Goal: Task Accomplishment & Management: Use online tool/utility

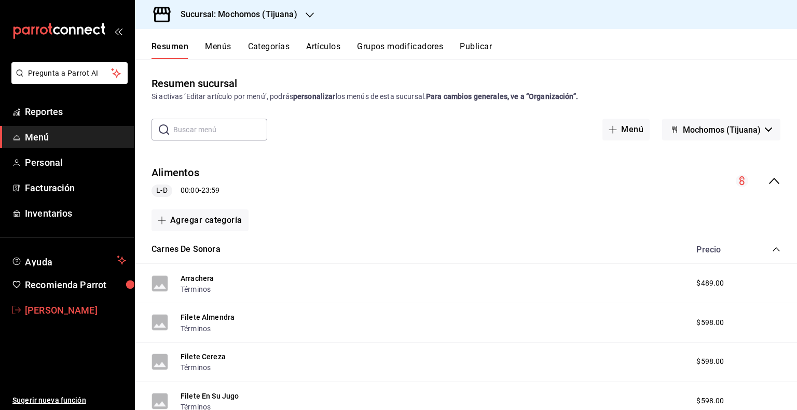
click at [34, 312] on span "[PERSON_NAME]" at bounding box center [75, 310] width 101 height 14
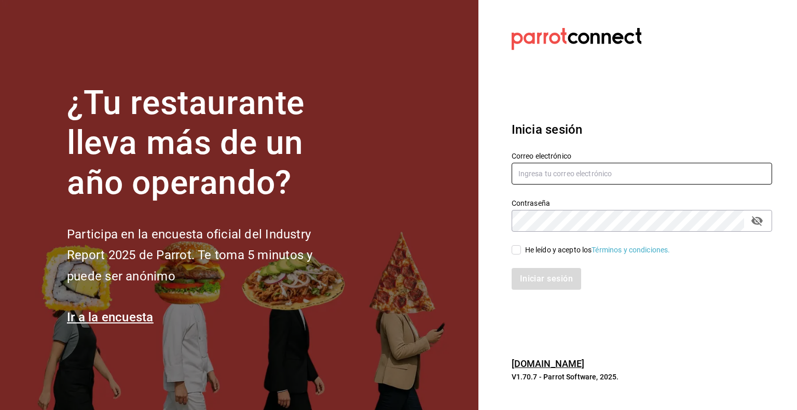
type input "[PERSON_NAME][EMAIL_ADDRESS][PERSON_NAME][DOMAIN_NAME]"
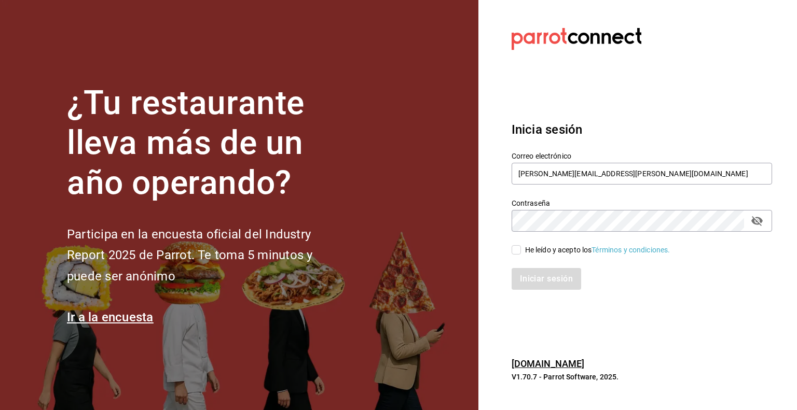
click at [516, 247] on input "He leído y acepto los Términos y condiciones." at bounding box center [515, 249] width 9 height 9
checkbox input "true"
click at [537, 283] on button "Iniciar sesión" at bounding box center [546, 279] width 71 height 22
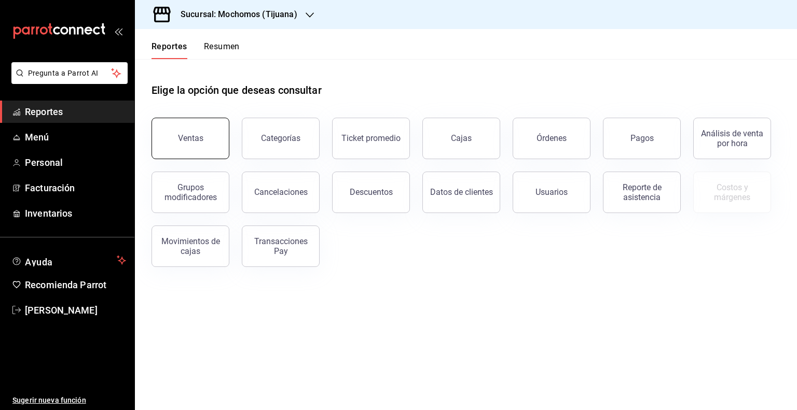
click at [187, 132] on button "Ventas" at bounding box center [190, 138] width 78 height 41
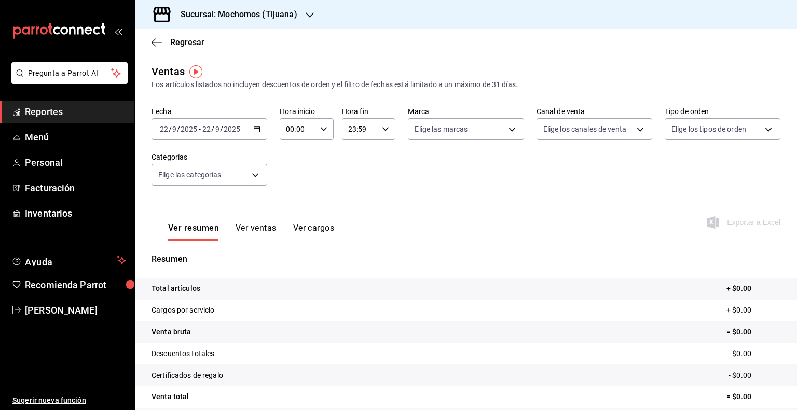
click at [259, 131] on icon "button" at bounding box center [256, 128] width 7 height 7
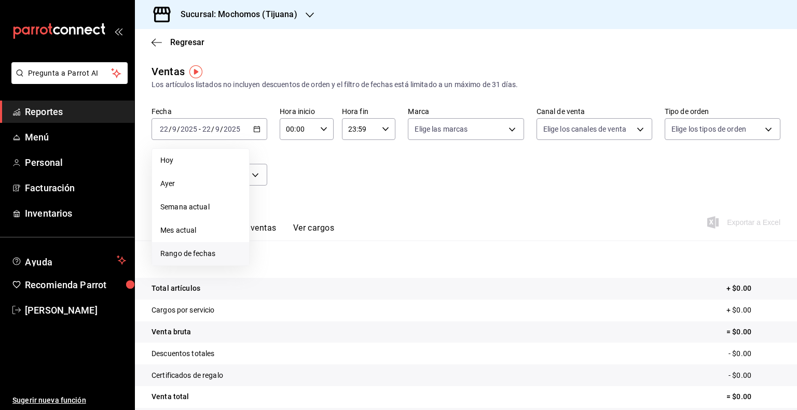
click at [191, 251] on span "Rango de fechas" at bounding box center [200, 253] width 80 height 11
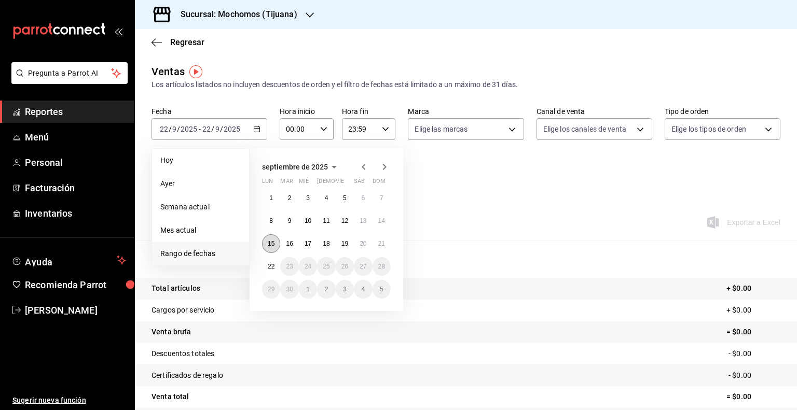
click at [274, 246] on abbr "15" at bounding box center [271, 243] width 7 height 7
click at [274, 269] on abbr "22" at bounding box center [271, 266] width 7 height 7
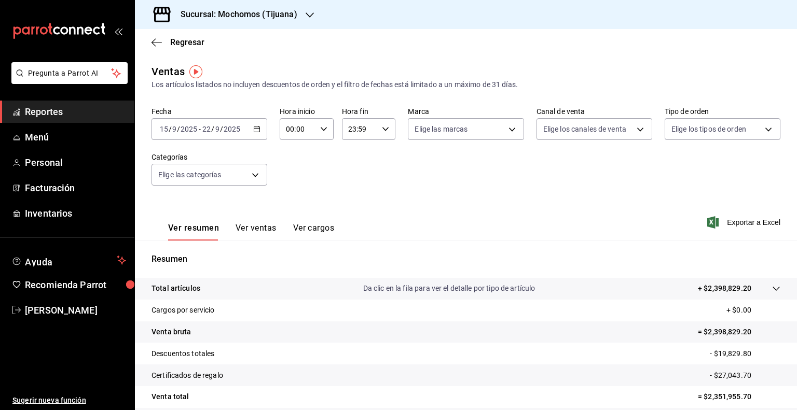
click at [326, 129] on div "00:00 Hora inicio" at bounding box center [307, 129] width 54 height 22
click at [291, 215] on span "05" at bounding box center [291, 217] width 10 height 8
type input "05:00"
click at [381, 132] on div at bounding box center [398, 205] width 797 height 410
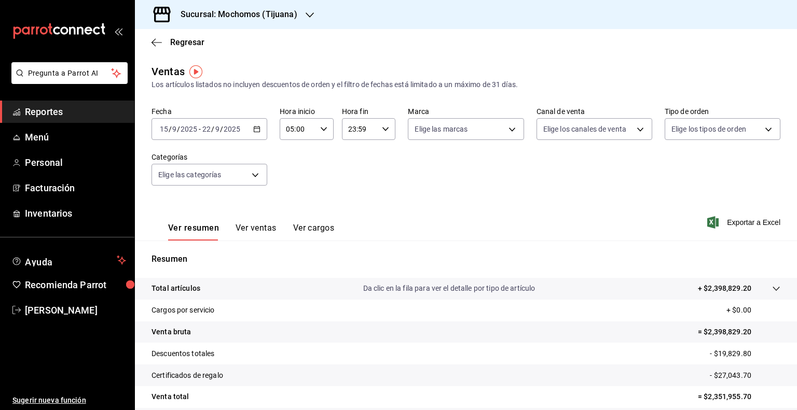
click at [382, 131] on icon "button" at bounding box center [385, 128] width 7 height 7
click at [348, 165] on span "05" at bounding box center [352, 163] width 10 height 8
click at [380, 158] on span "00" at bounding box center [379, 155] width 10 height 8
type input "05:00"
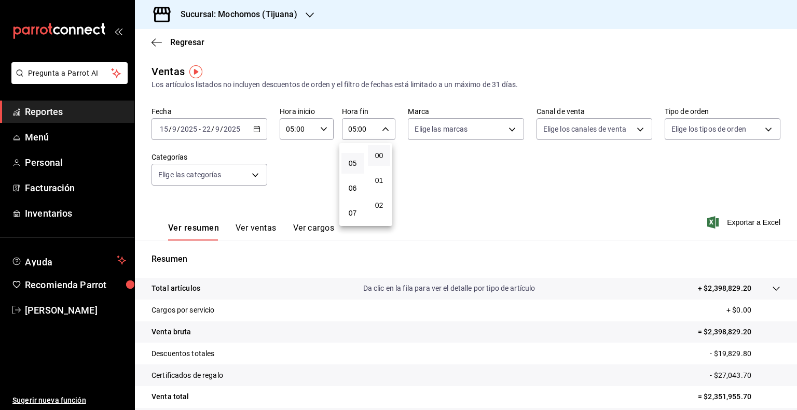
click at [505, 130] on div at bounding box center [398, 205] width 797 height 410
click at [505, 130] on body "Pregunta a Parrot AI Reportes Menú Personal Facturación Inventarios Ayuda Recom…" at bounding box center [398, 205] width 797 height 410
click at [457, 167] on span "Ver todas" at bounding box center [449, 169] width 32 height 11
type input "c300ab0f-4e96-434a-ab79-9fec8b673c9f"
checkbox input "true"
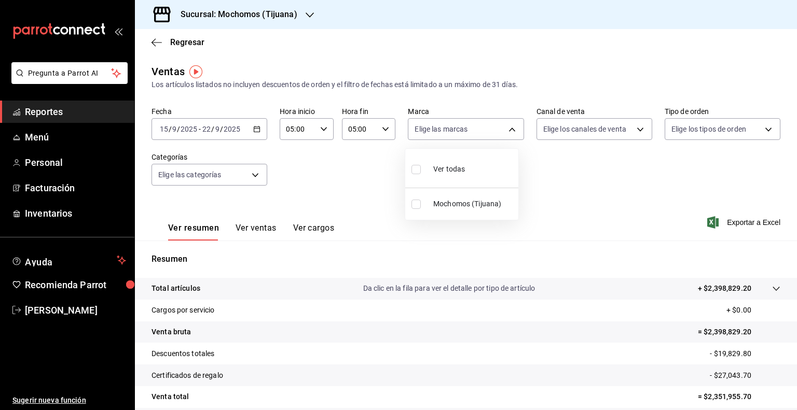
checkbox input "true"
click at [632, 130] on div at bounding box center [398, 205] width 797 height 410
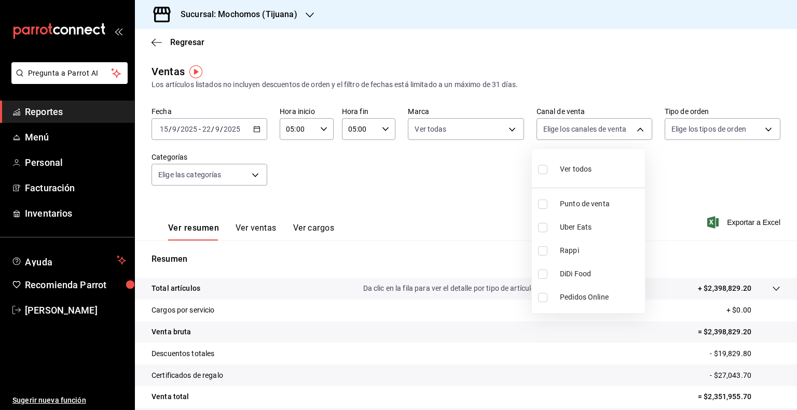
click at [632, 130] on body "Pregunta a Parrot AI Reportes Menú Personal Facturación Inventarios Ayuda Recom…" at bounding box center [398, 205] width 797 height 410
click at [590, 172] on span "Ver todos" at bounding box center [576, 169] width 32 height 11
type input "PARROT,UBER_EATS,RAPPI,DIDI_FOOD,ONLINE"
checkbox input "true"
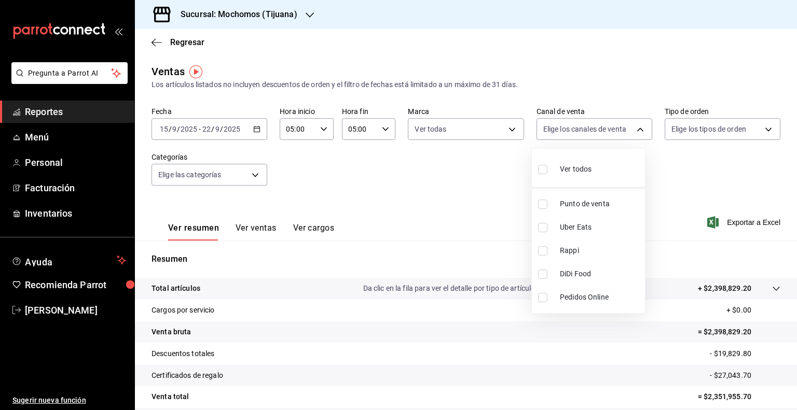
checkbox input "true"
click at [757, 128] on div at bounding box center [398, 205] width 797 height 410
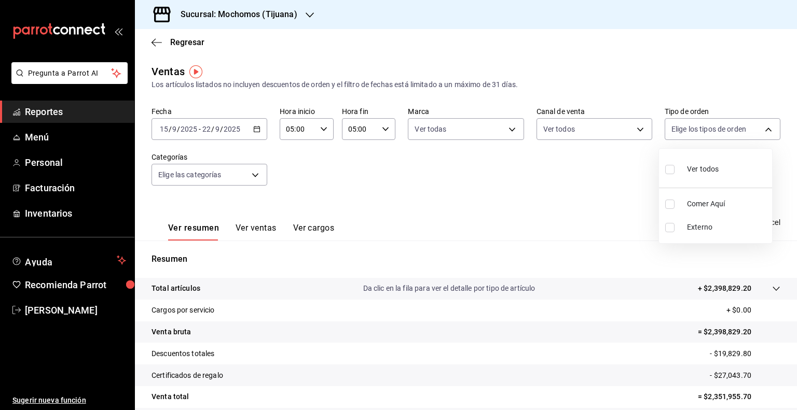
click at [757, 128] on body "Pregunta a Parrot AI Reportes Menú Personal Facturación Inventarios Ayuda Recom…" at bounding box center [398, 205] width 797 height 410
click at [697, 175] on div "Ver todos" at bounding box center [691, 168] width 53 height 22
type input "59fdec9d-7e45-44f1-b527-5416629fe4e9,EXTERNAL"
checkbox input "true"
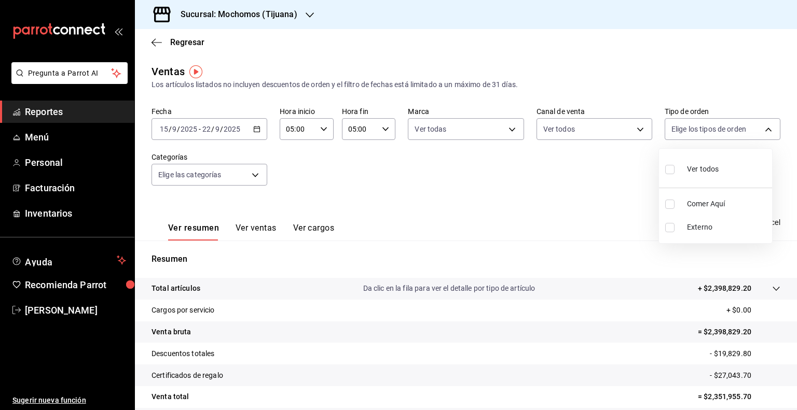
checkbox input "true"
click at [602, 194] on div at bounding box center [398, 205] width 797 height 410
click at [730, 222] on span "Exportar a Excel" at bounding box center [744, 222] width 71 height 12
